Goal: Download file/media

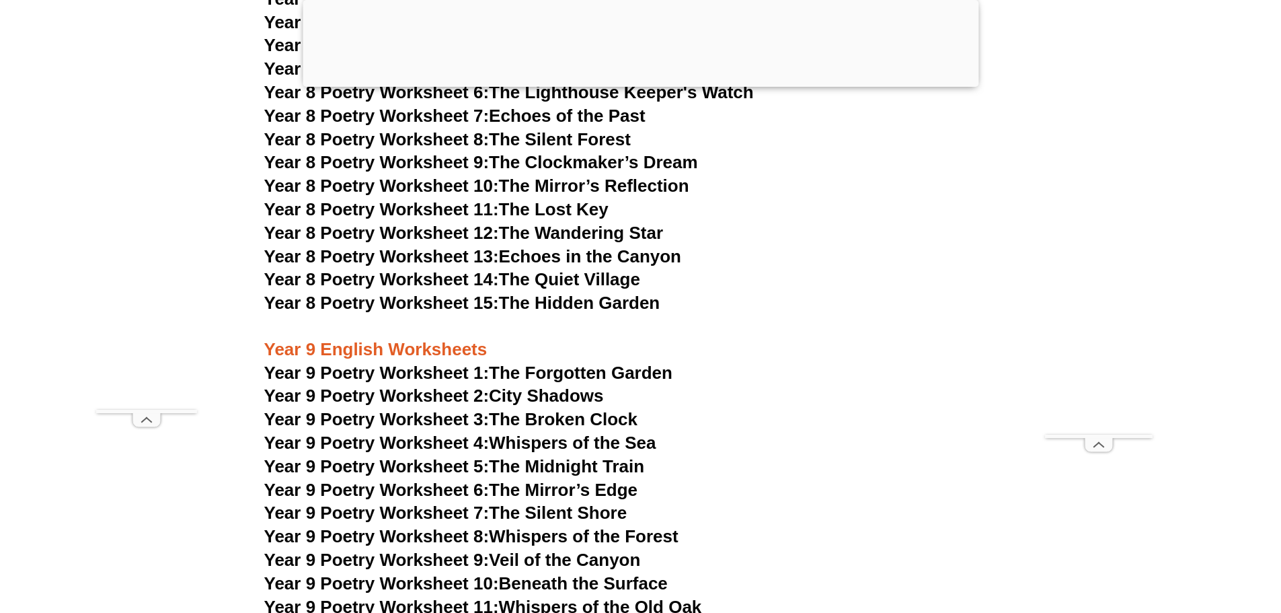
scroll to position [8941, 0]
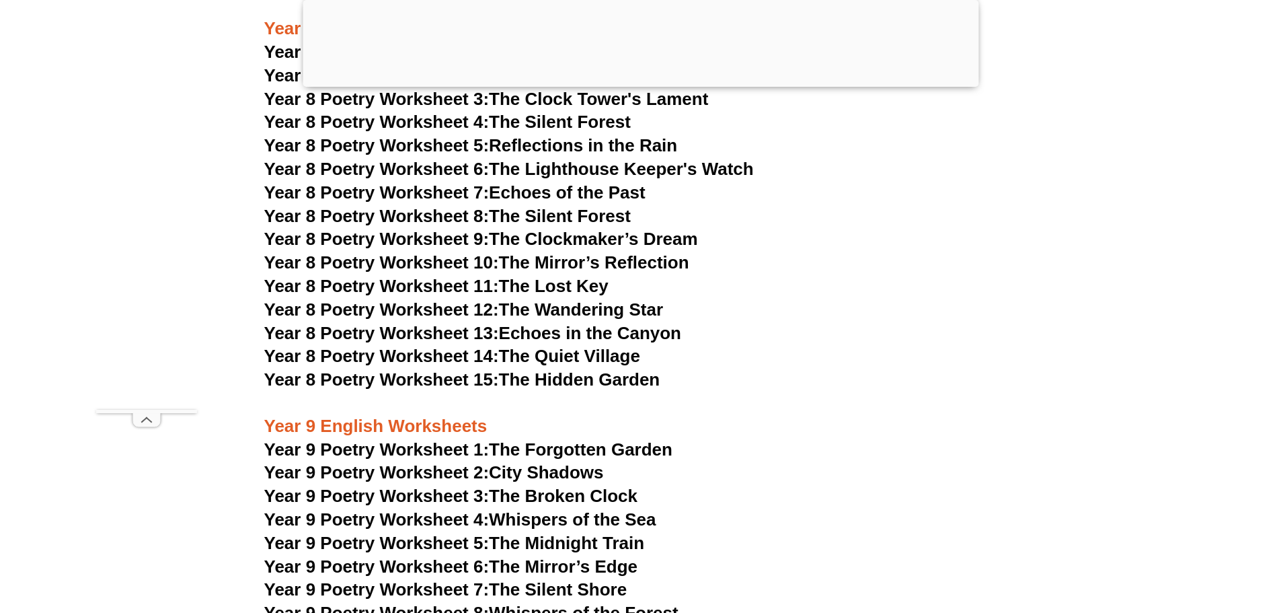
click at [556, 369] on link "Year 8 Poetry Worksheet 15: The Hidden Garden" at bounding box center [462, 379] width 396 height 20
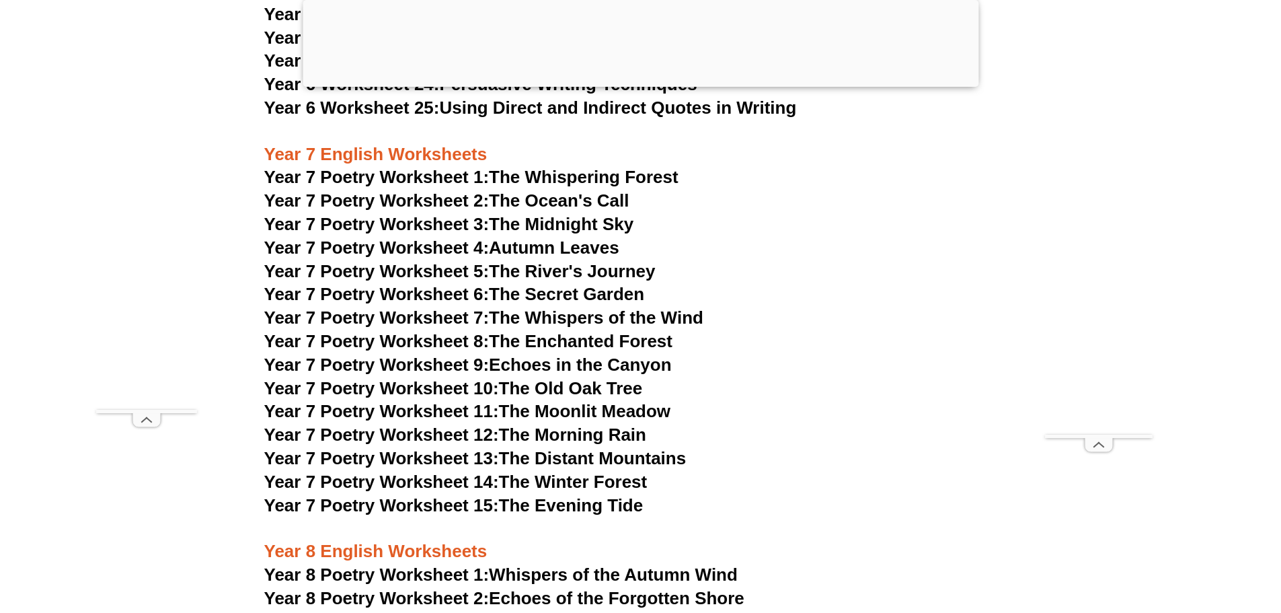
scroll to position [8403, 0]
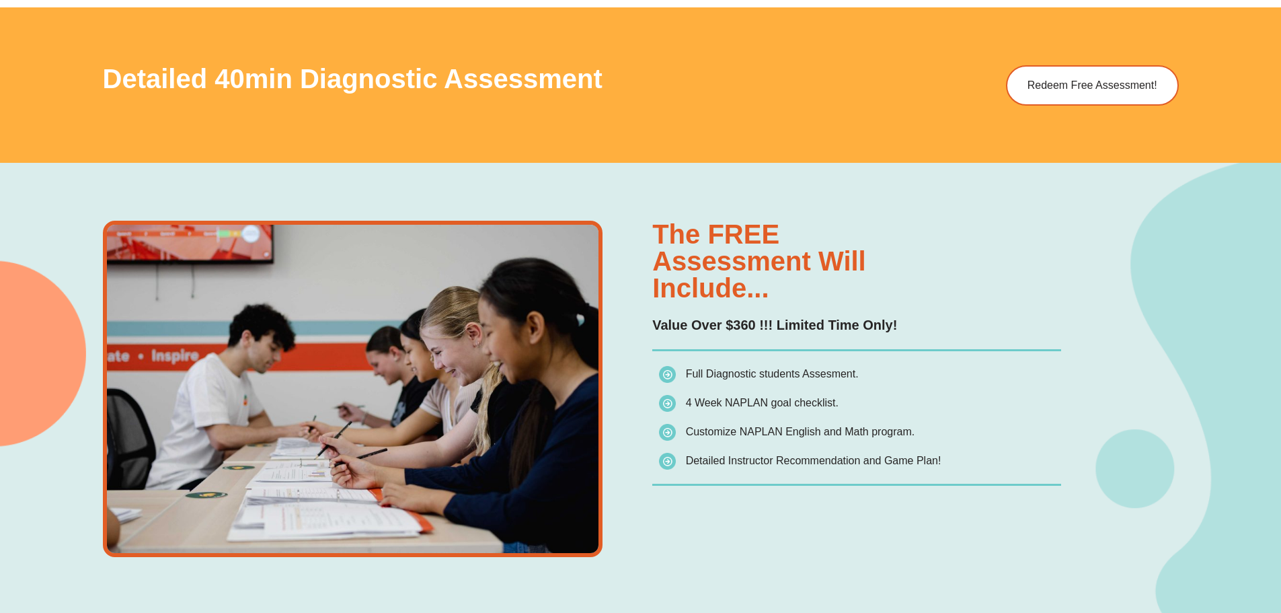
scroll to position [941, 0]
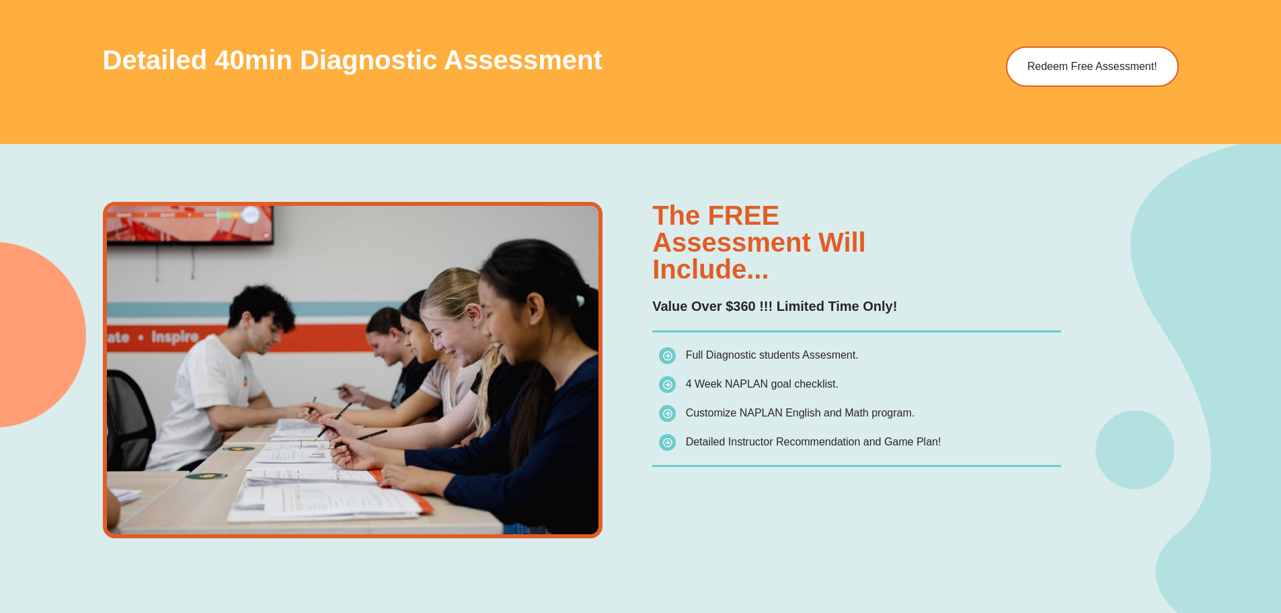
click at [761, 412] on span "Customize NAPLAN English and Math program." at bounding box center [800, 412] width 229 height 11
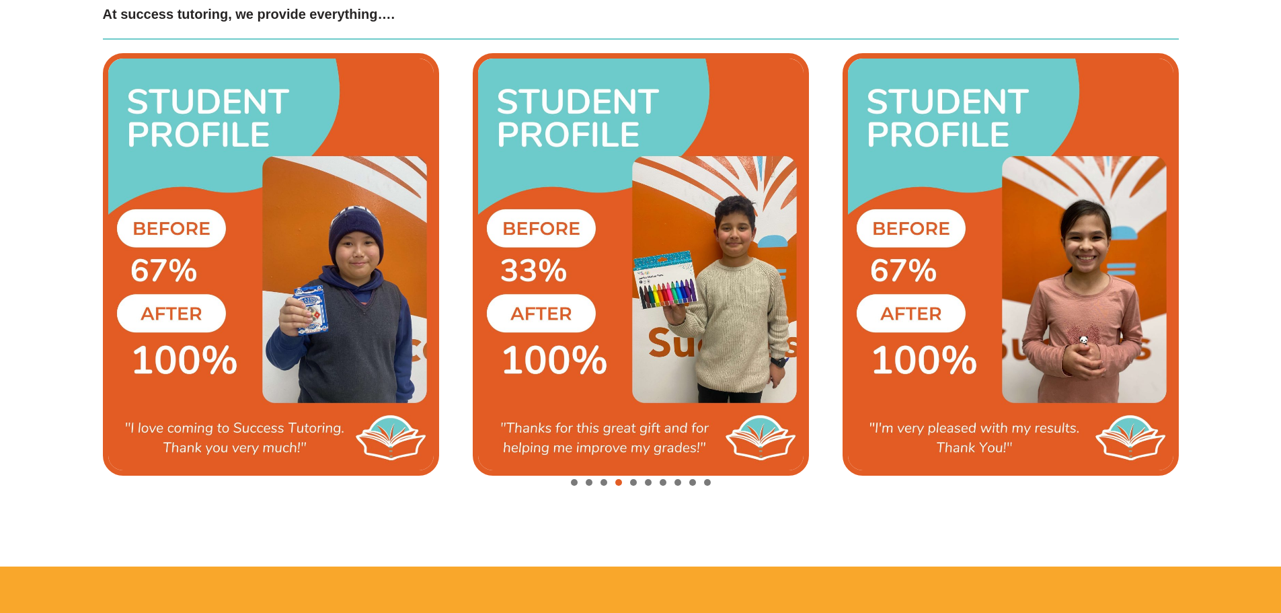
scroll to position [3362, 0]
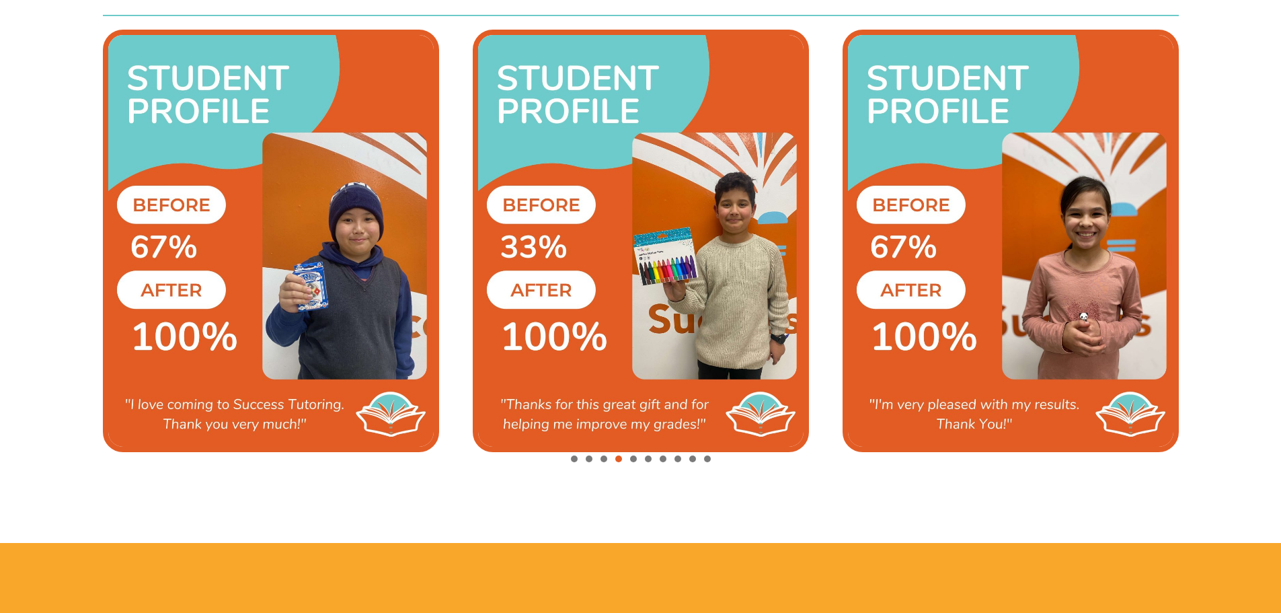
click at [646, 459] on span "Go to slide 6" at bounding box center [648, 458] width 7 height 7
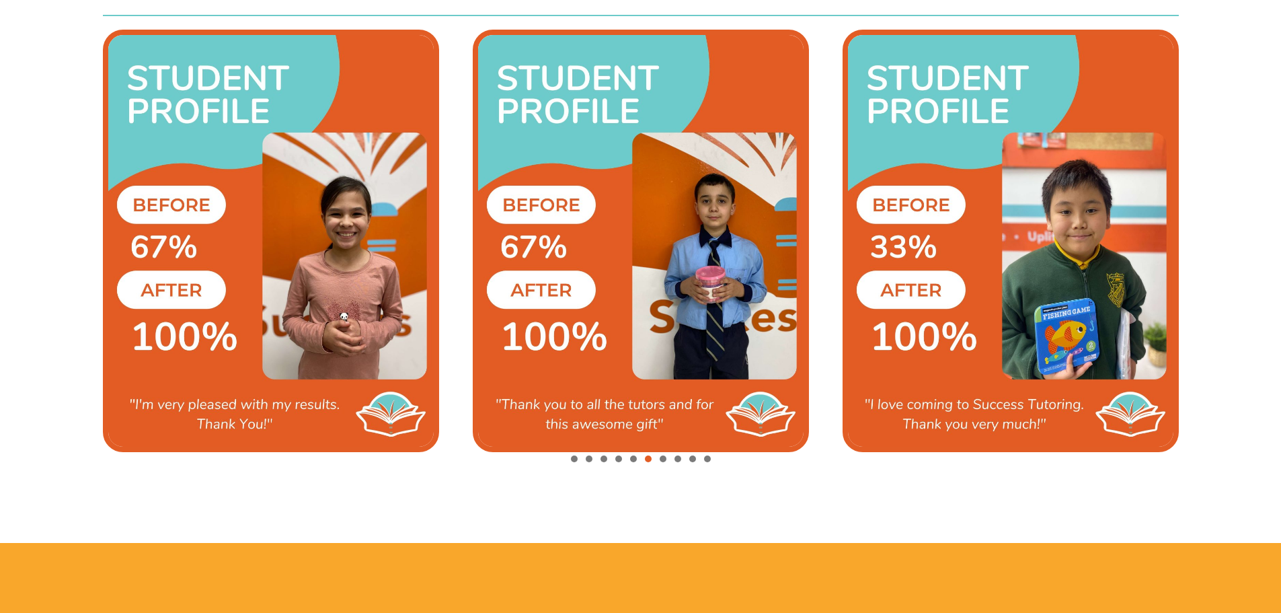
click at [694, 459] on span "Go to slide 9" at bounding box center [692, 458] width 7 height 7
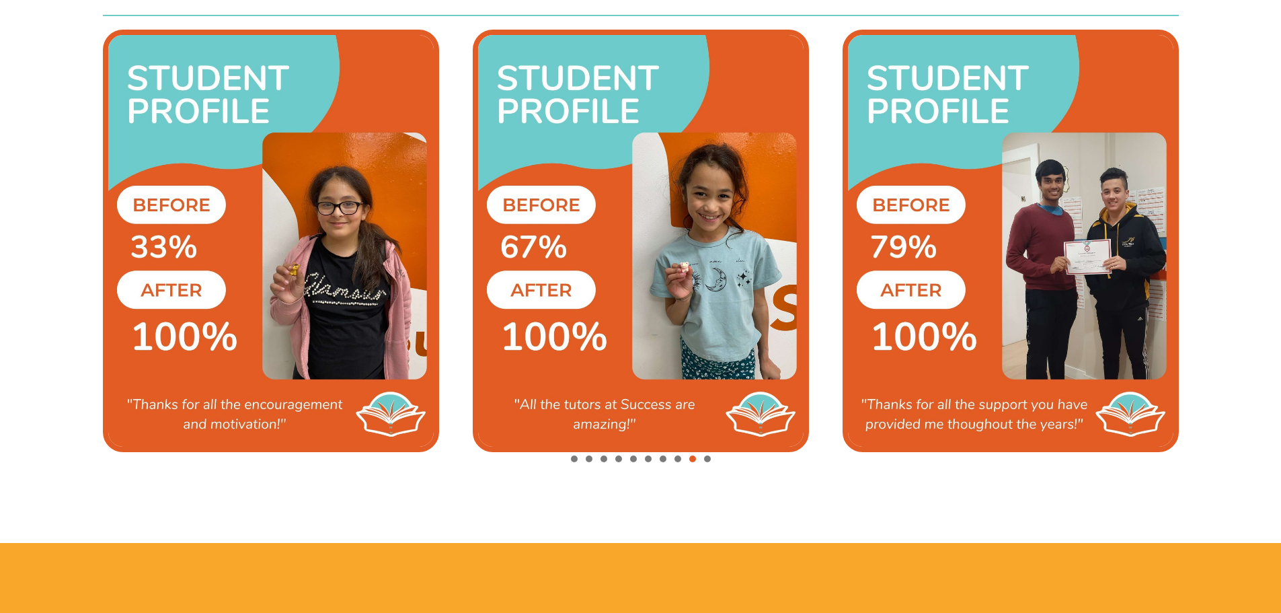
click at [706, 459] on span "Go to slide 10" at bounding box center [707, 458] width 7 height 7
